Goal: Navigation & Orientation: Find specific page/section

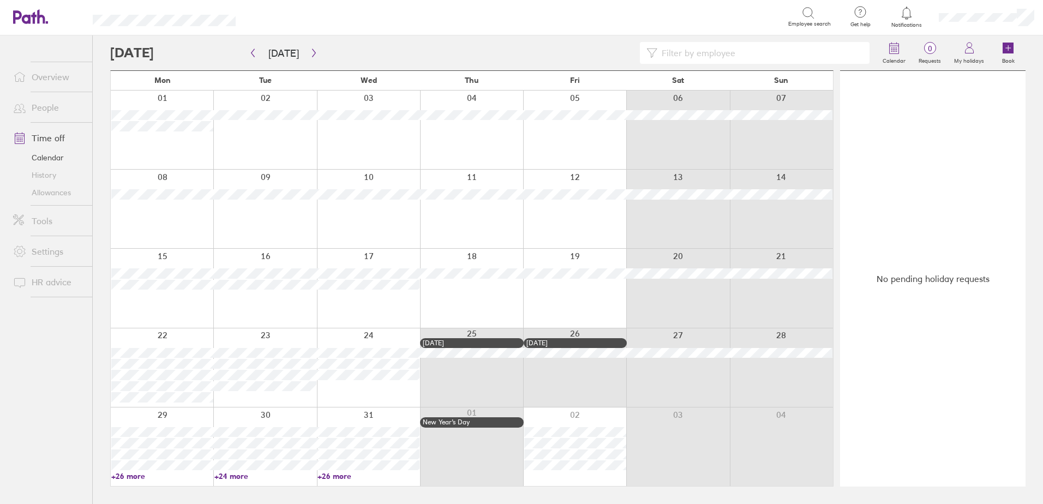
click at [38, 220] on link "Tools" at bounding box center [48, 221] width 88 height 22
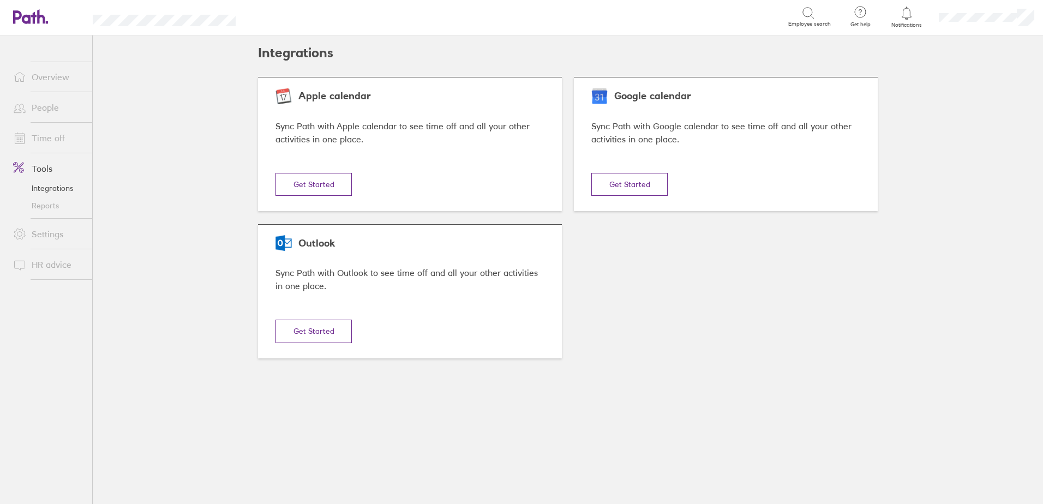
click at [56, 231] on link "Settings" at bounding box center [48, 234] width 88 height 22
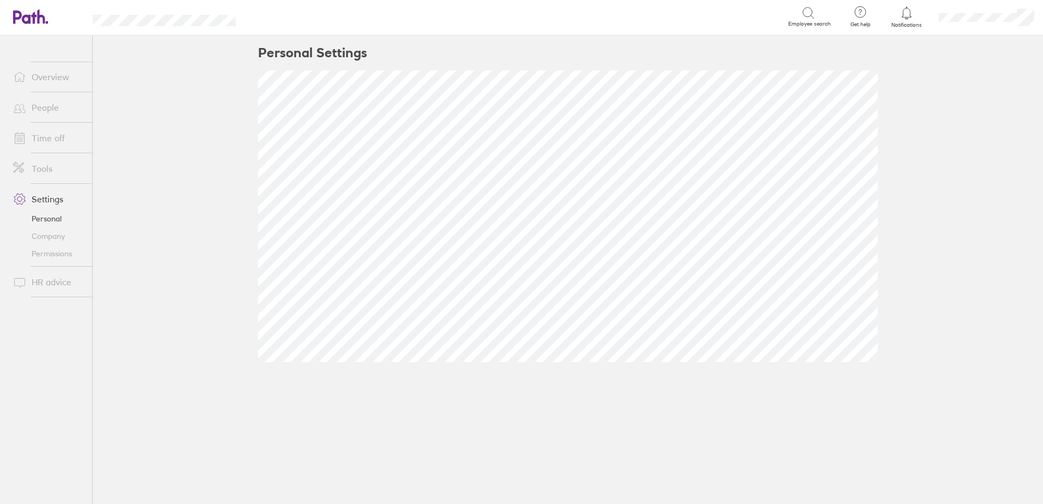
click at [34, 165] on link "Tools" at bounding box center [48, 169] width 88 height 22
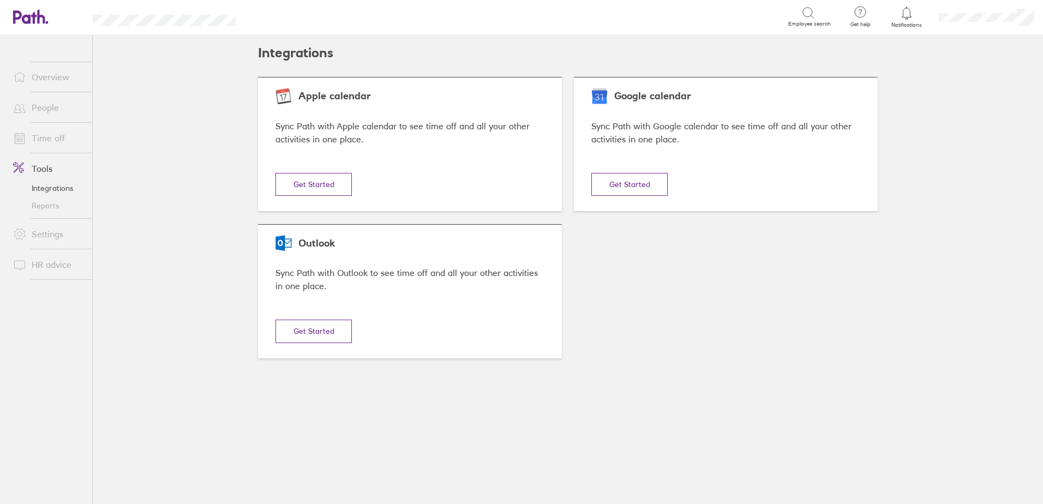
click at [51, 134] on link "Time off" at bounding box center [48, 138] width 88 height 22
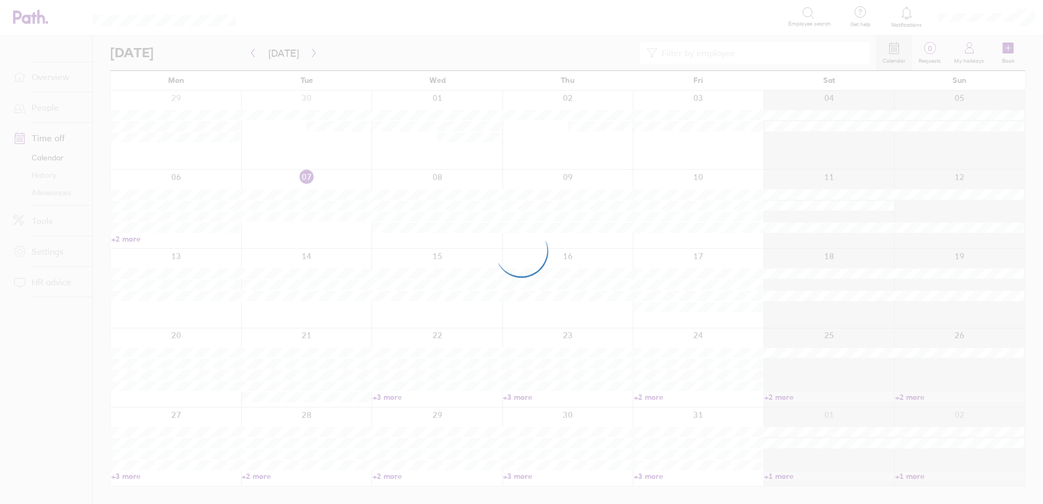
click at [60, 79] on div at bounding box center [521, 252] width 1043 height 504
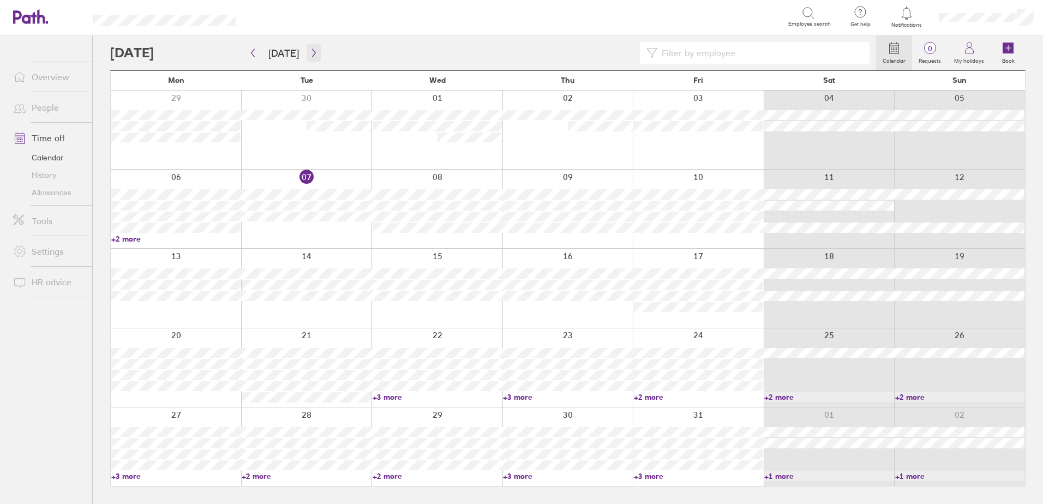
click at [314, 52] on icon "button" at bounding box center [314, 53] width 8 height 9
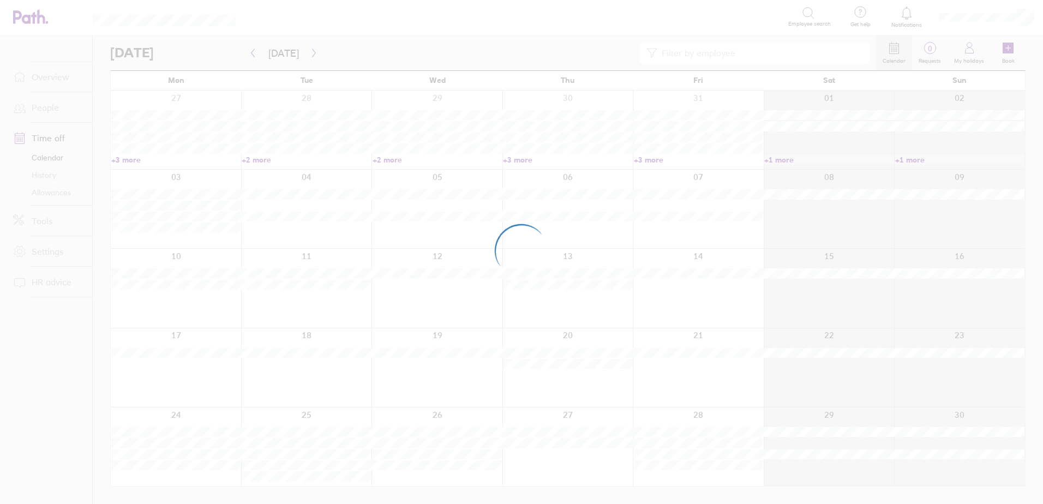
drag, startPoint x: 36, startPoint y: 126, endPoint x: 91, endPoint y: 126, distance: 54.6
click at [36, 126] on div at bounding box center [521, 252] width 1043 height 504
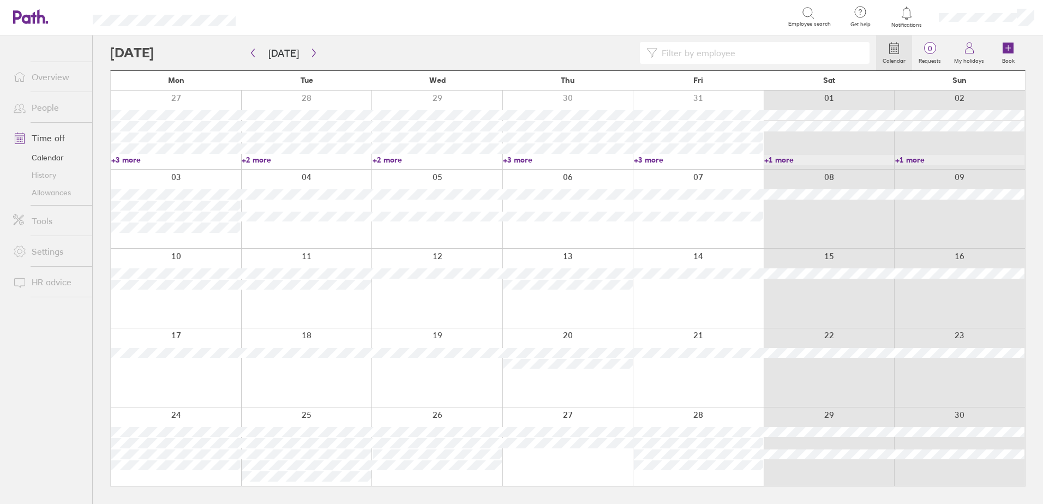
click at [126, 159] on link "+3 more" at bounding box center [175, 160] width 129 height 10
click at [526, 156] on link "+3 more" at bounding box center [567, 160] width 129 height 10
click at [519, 158] on link "+3 more" at bounding box center [567, 160] width 129 height 10
click at [496, 21] on div "Search" at bounding box center [524, 16] width 529 height 17
click at [19, 342] on ul "Overview People Time off Calendar History Allowances Tools Settings HR advice" at bounding box center [46, 251] width 92 height 433
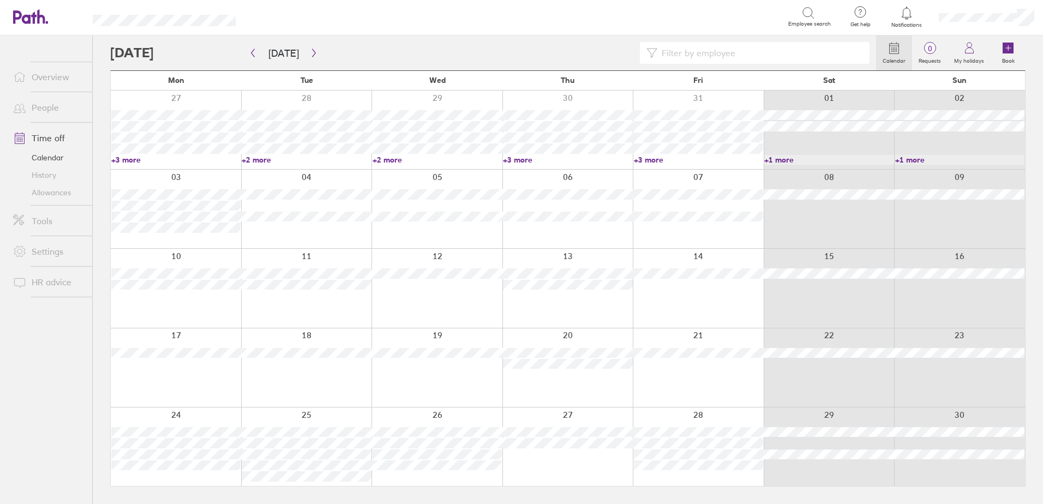
click at [45, 363] on ul "Overview People Time off Calendar History Allowances Tools Settings HR advice" at bounding box center [46, 251] width 92 height 433
